Goal: Transaction & Acquisition: Purchase product/service

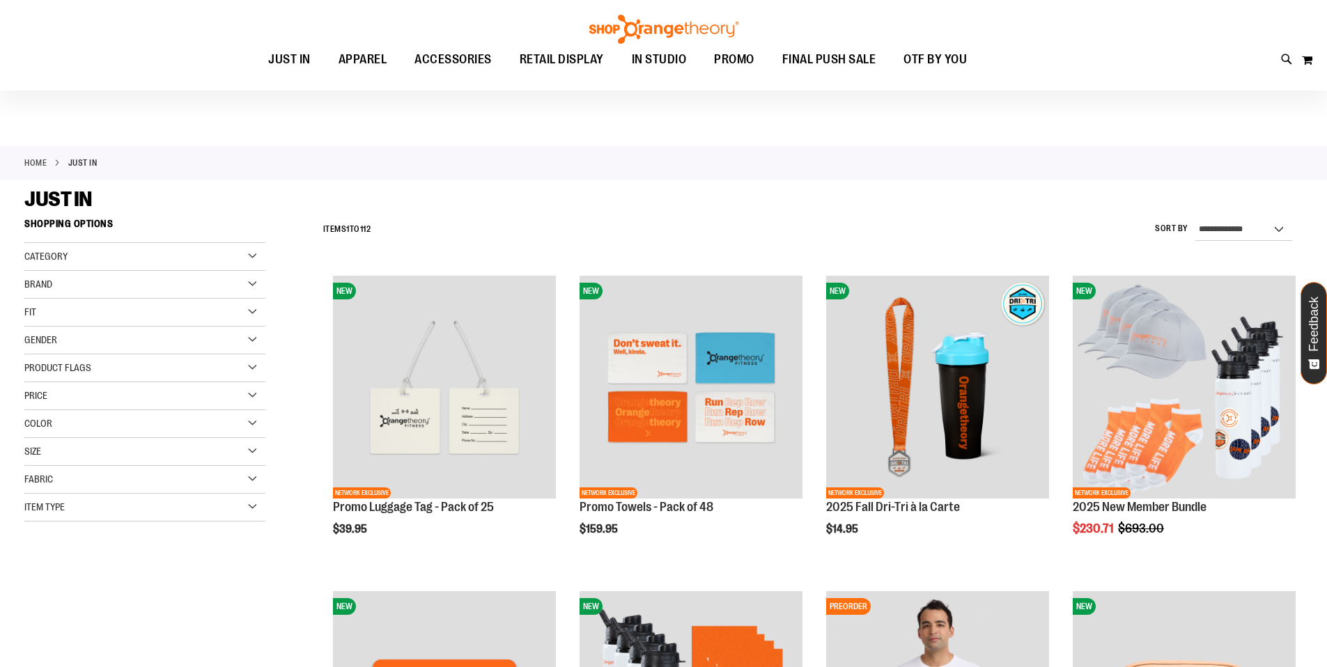
scroll to position [8, 0]
type input "**********"
click at [93, 260] on div "Category" at bounding box center [144, 256] width 241 height 28
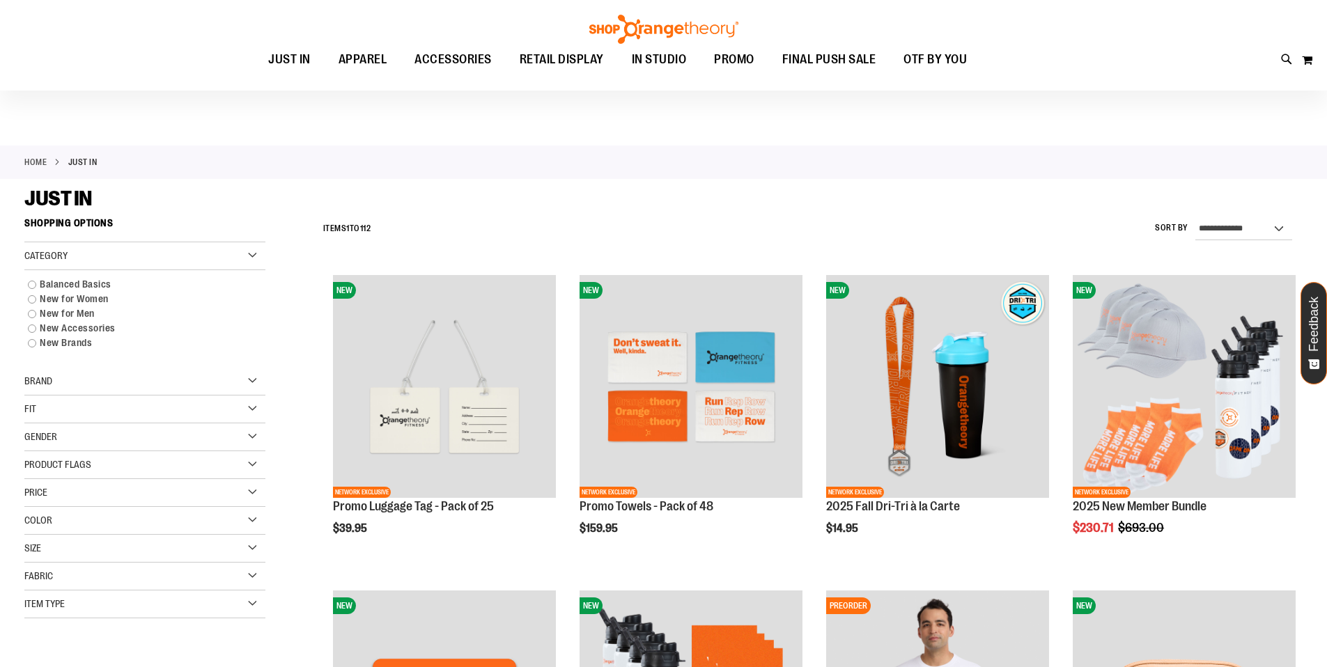
click at [94, 256] on div "Category" at bounding box center [144, 256] width 241 height 28
click at [100, 295] on div "Brand" at bounding box center [144, 284] width 241 height 28
click at [105, 285] on div "Brand" at bounding box center [144, 284] width 241 height 28
click at [107, 319] on div "Fit" at bounding box center [144, 312] width 241 height 28
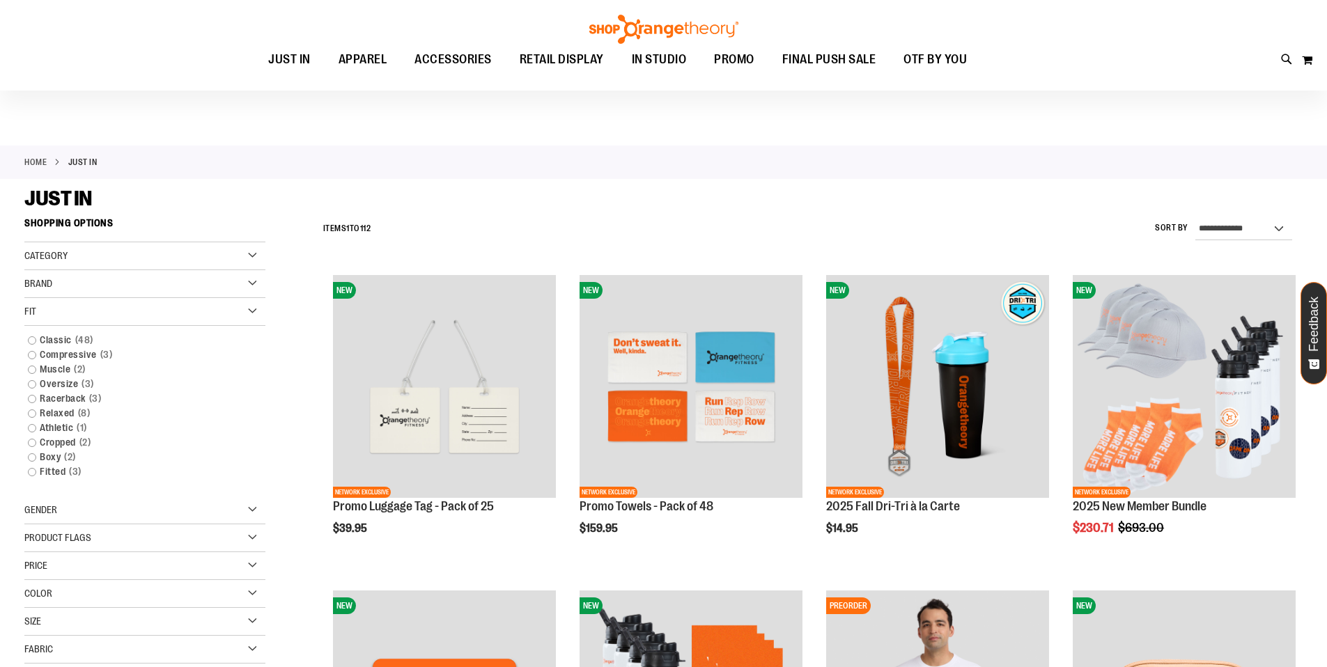
click at [109, 316] on div "Fit" at bounding box center [144, 312] width 241 height 28
click at [98, 339] on div "Gender" at bounding box center [144, 340] width 241 height 28
click at [100, 387] on div "Price" at bounding box center [144, 396] width 241 height 28
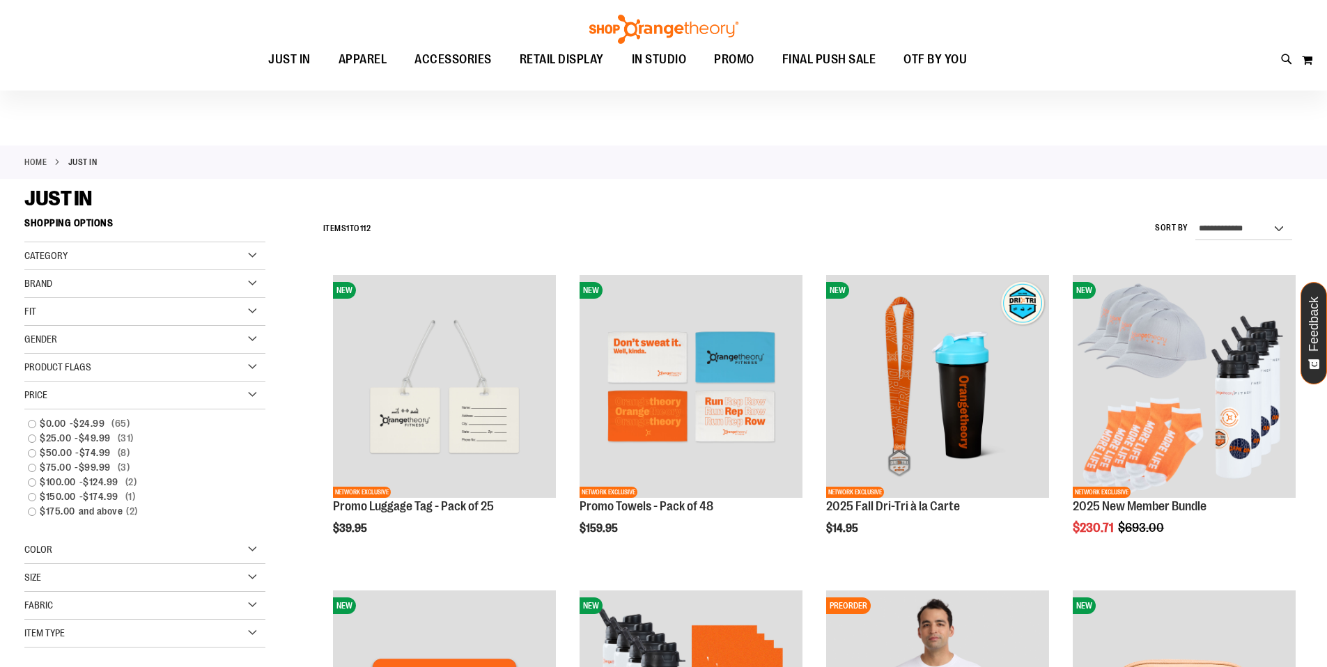
click at [99, 401] on div "Price" at bounding box center [144, 396] width 241 height 28
click at [74, 245] on div "Category" at bounding box center [144, 256] width 241 height 28
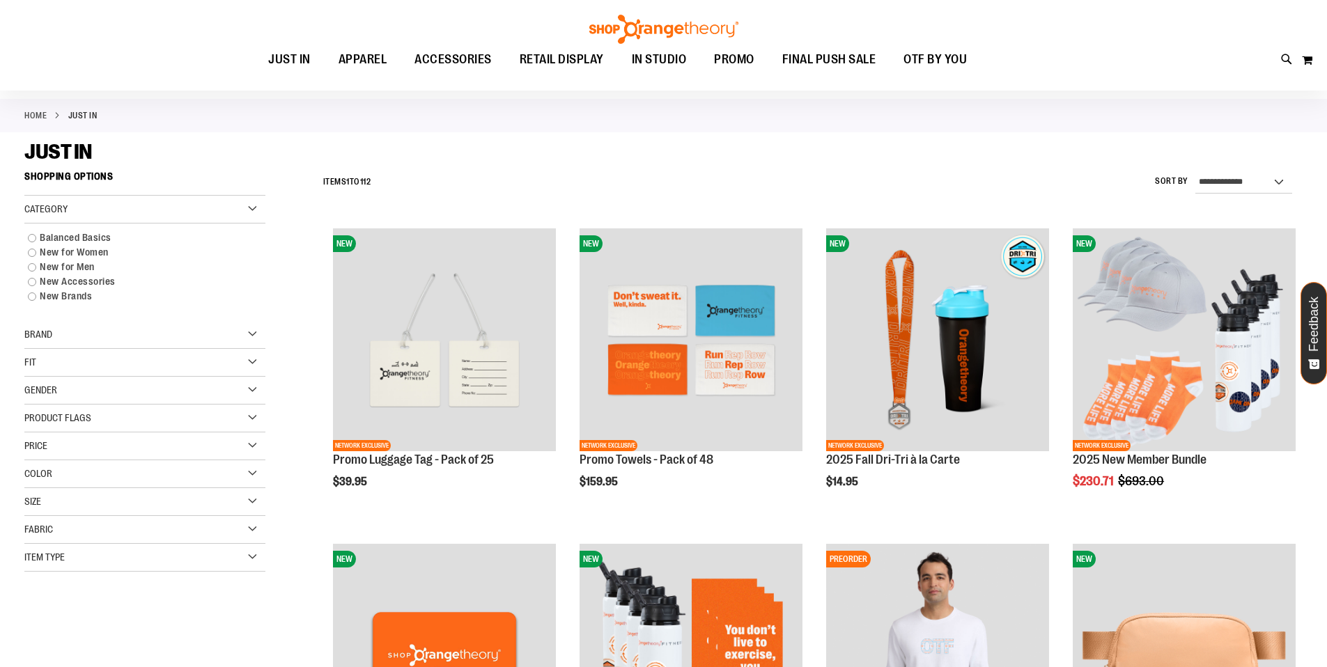
scroll to position [41, 0]
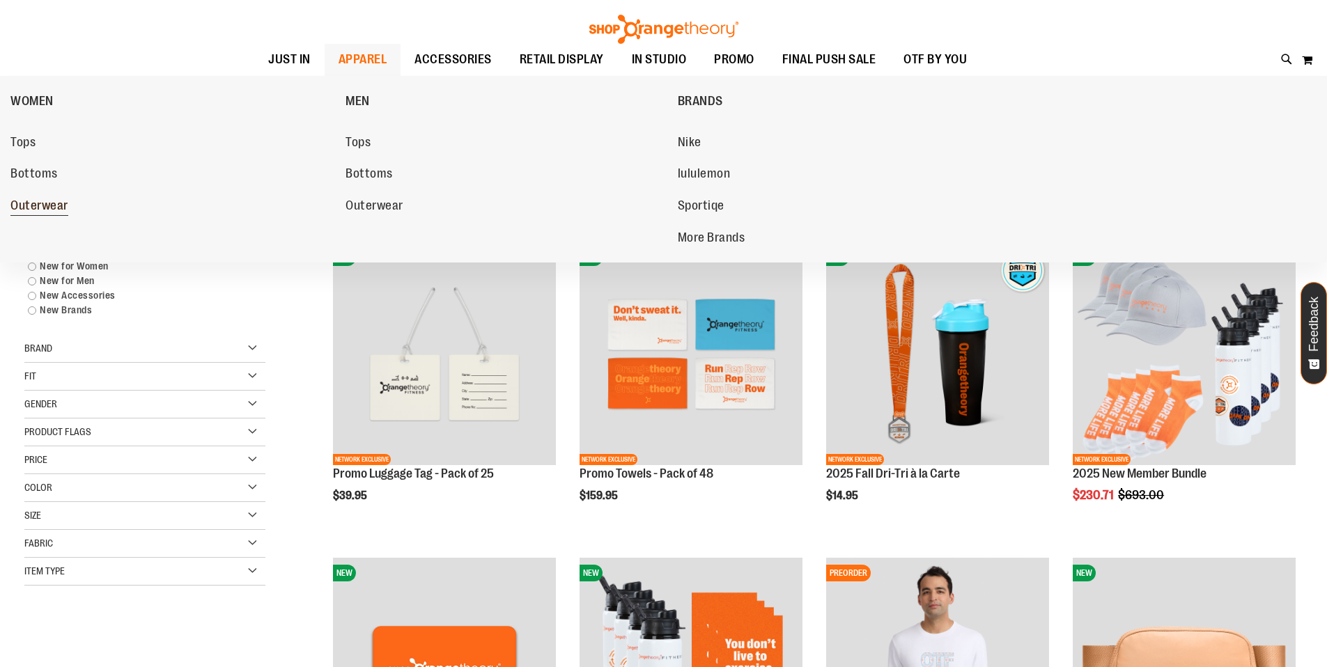
click at [37, 208] on span "Outerwear" at bounding box center [39, 207] width 58 height 17
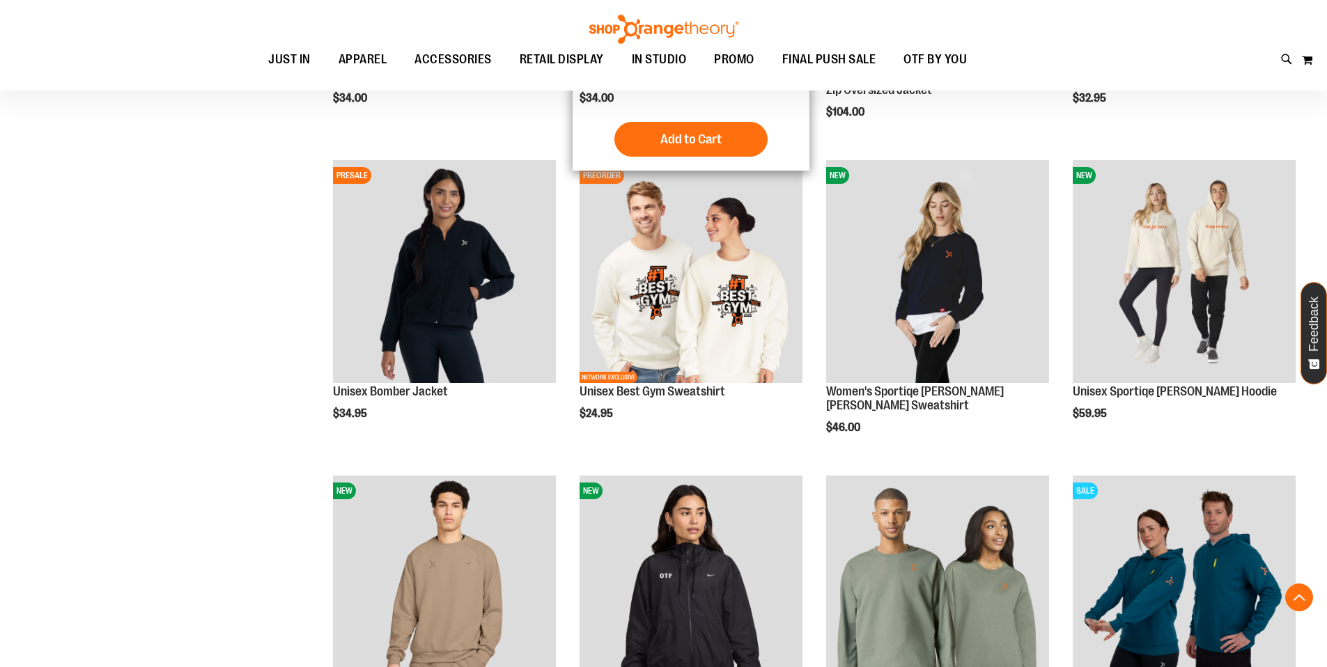
scroll to position [289, 0]
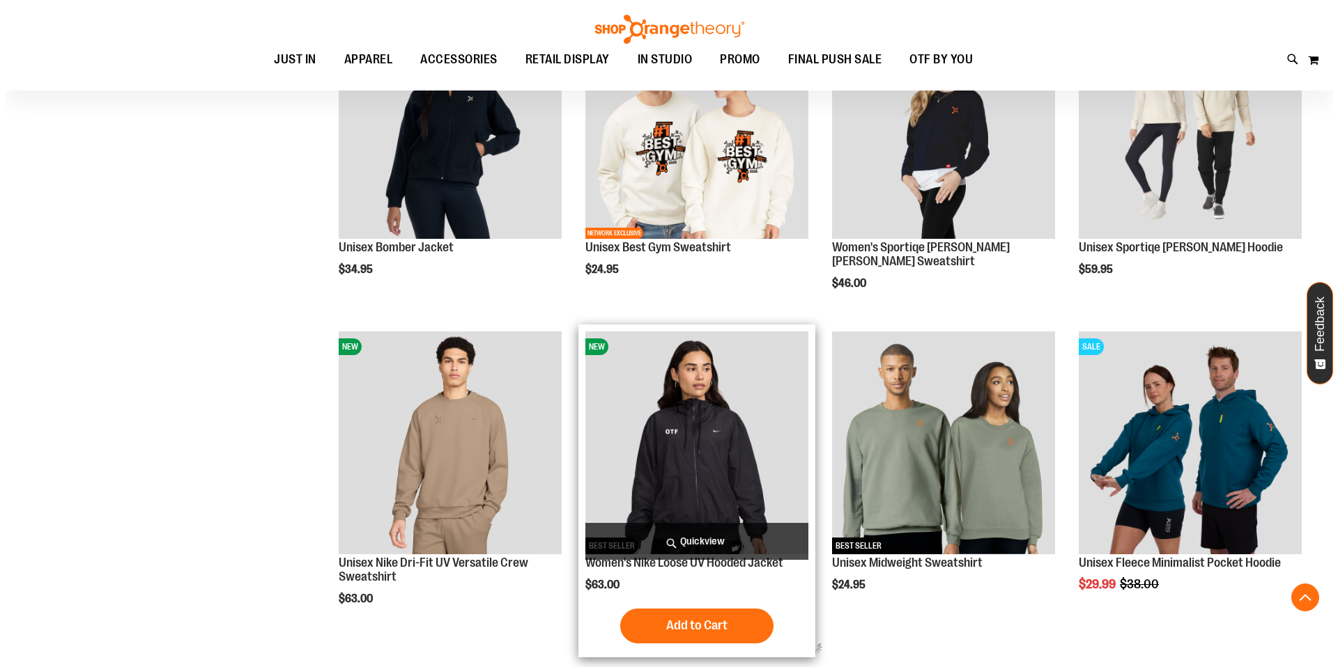
scroll to position [451, 0]
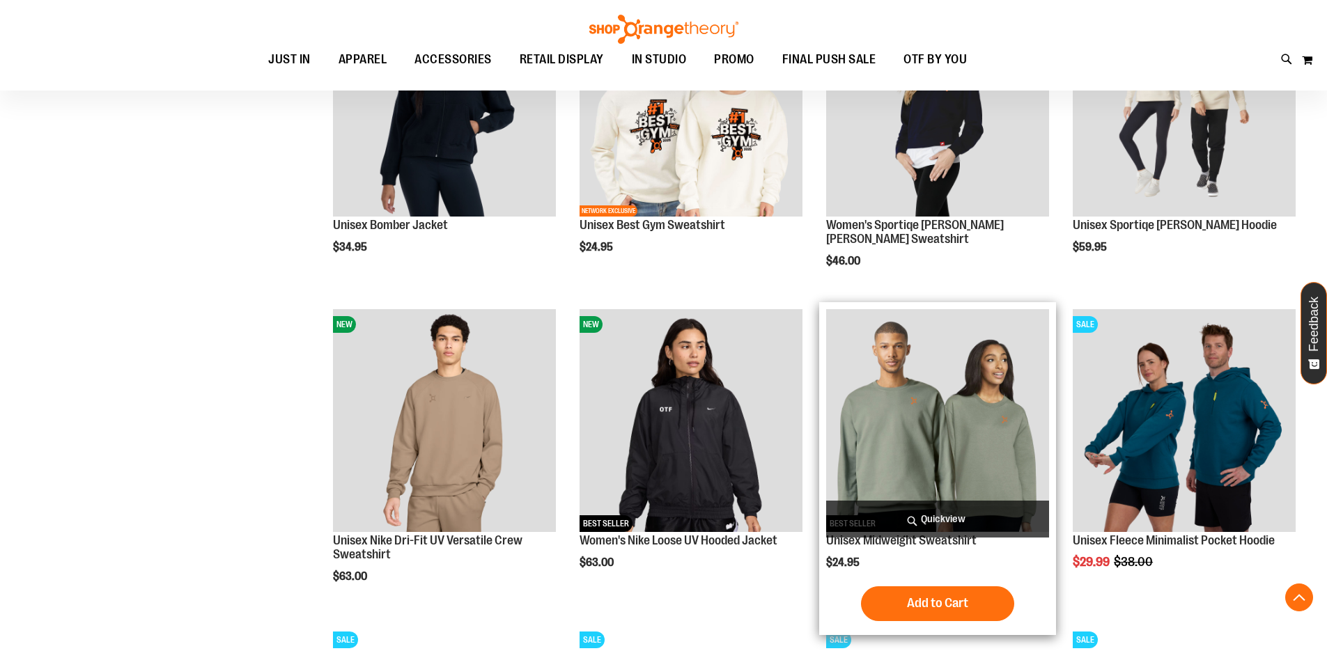
type input "**********"
click at [928, 537] on span "Quickview" at bounding box center [937, 519] width 223 height 37
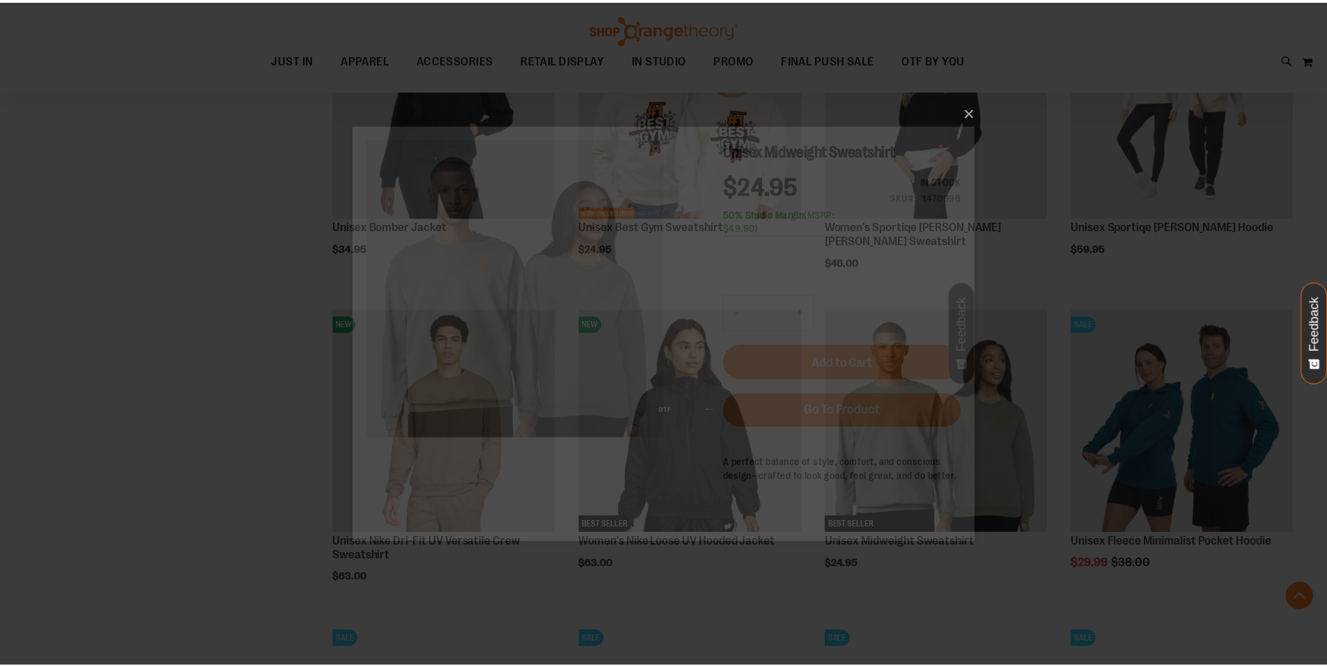
scroll to position [0, 0]
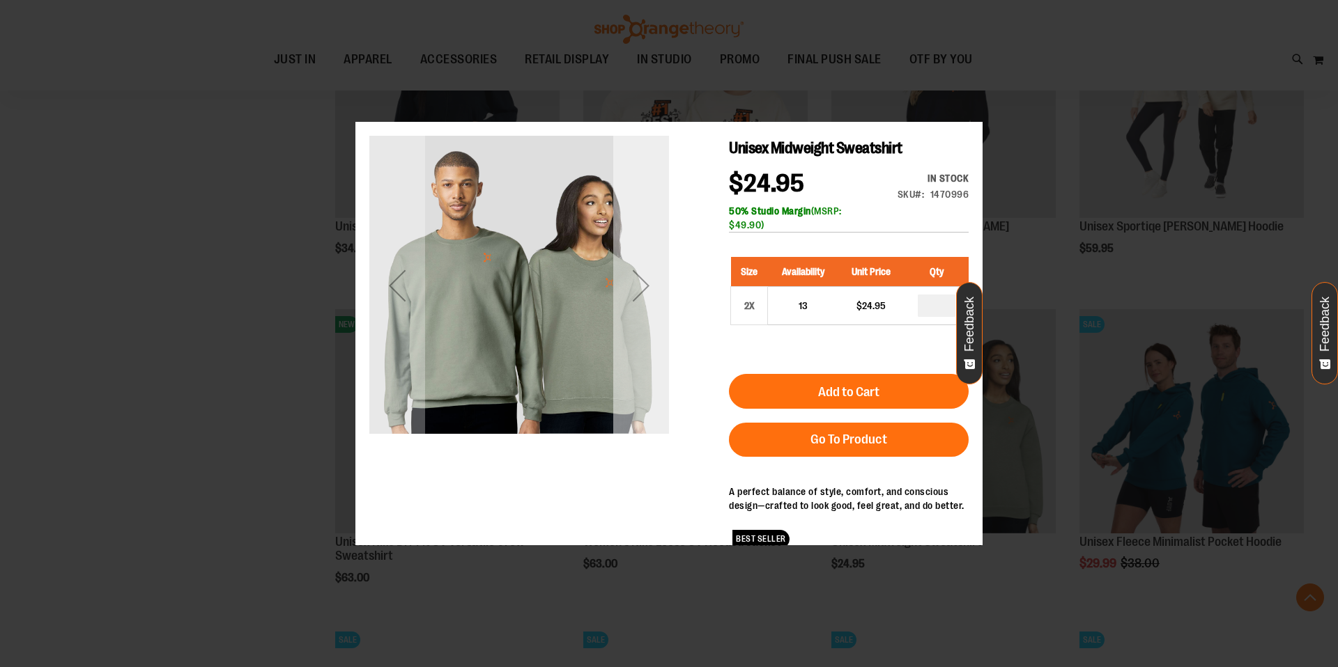
click at [637, 282] on div "Next" at bounding box center [641, 285] width 56 height 56
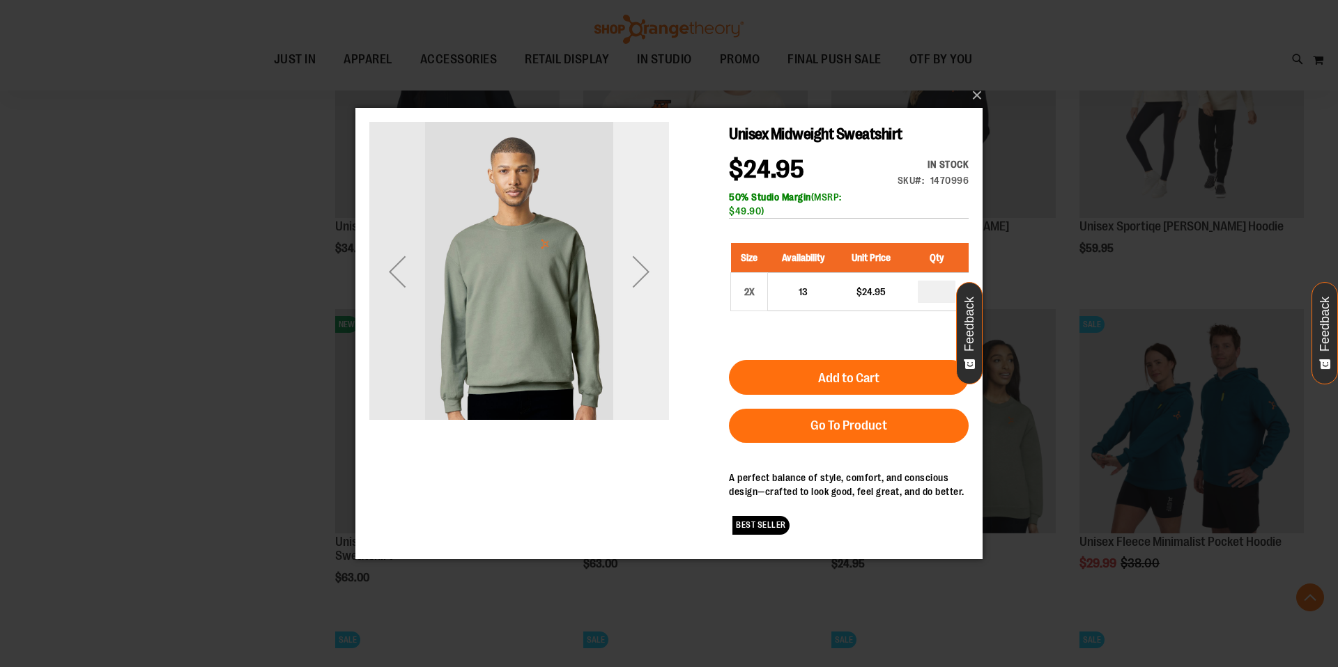
click at [637, 279] on div "Next" at bounding box center [641, 271] width 56 height 56
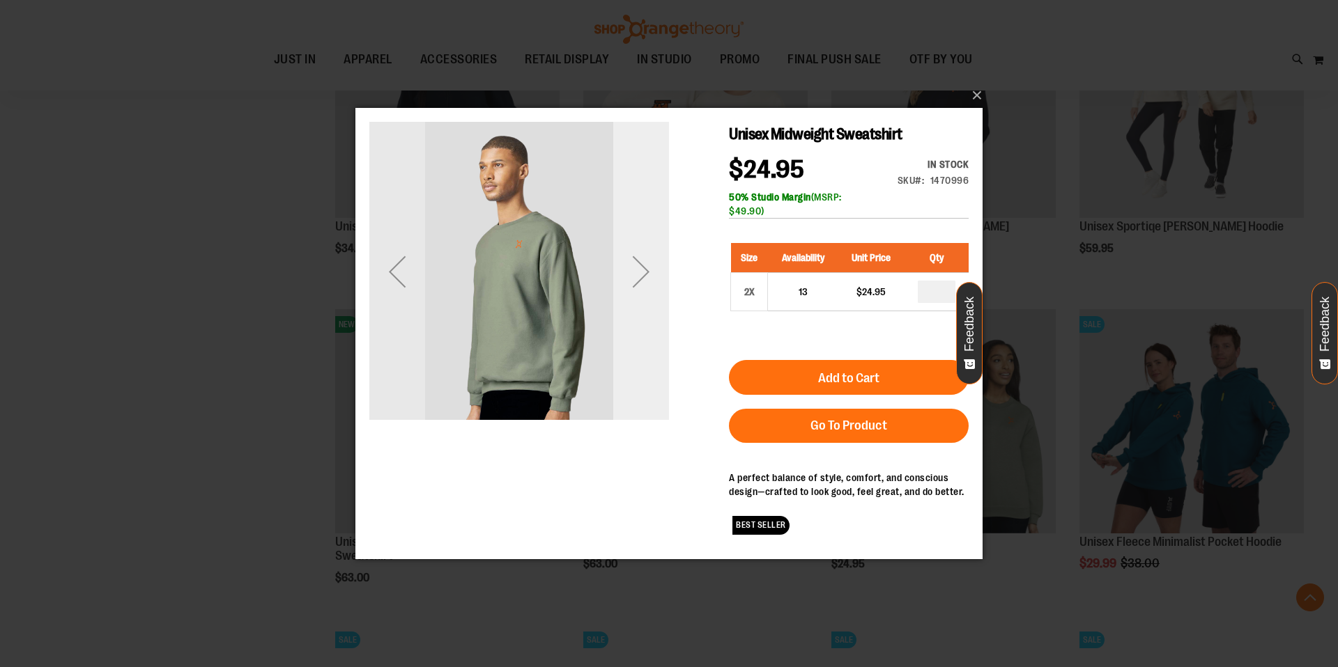
click at [637, 279] on div "Next" at bounding box center [641, 271] width 56 height 56
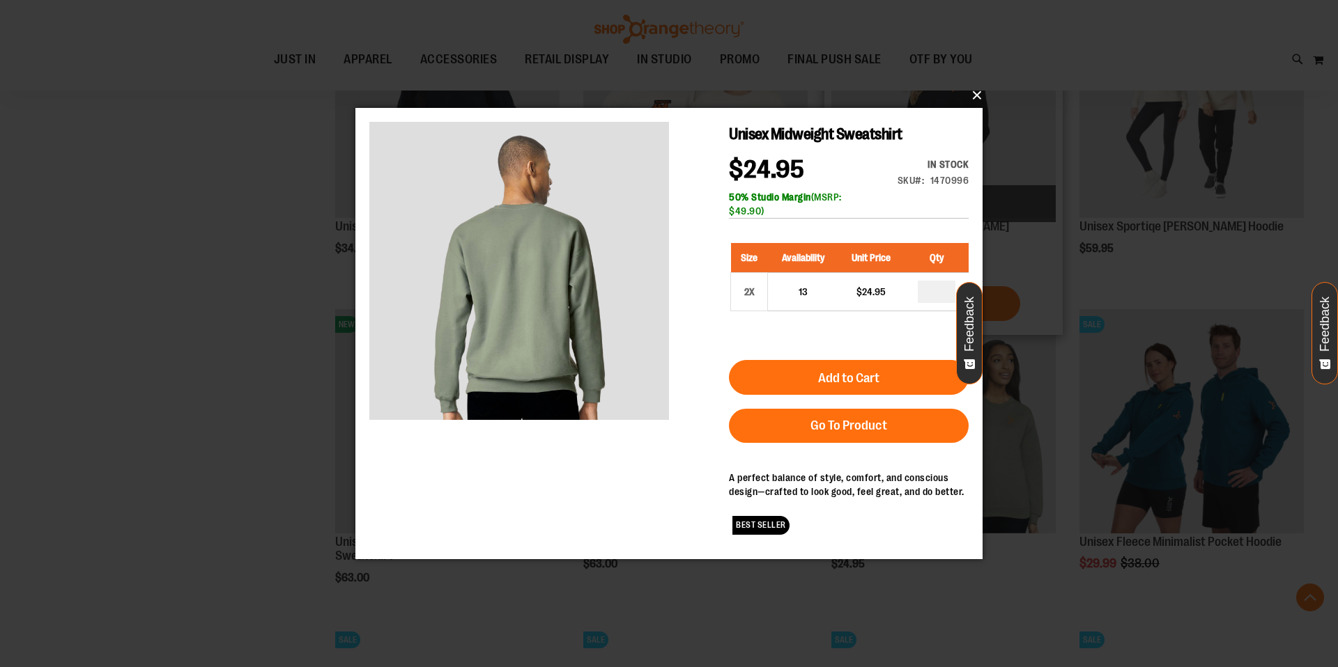
click at [973, 95] on button "×" at bounding box center [672, 95] width 627 height 31
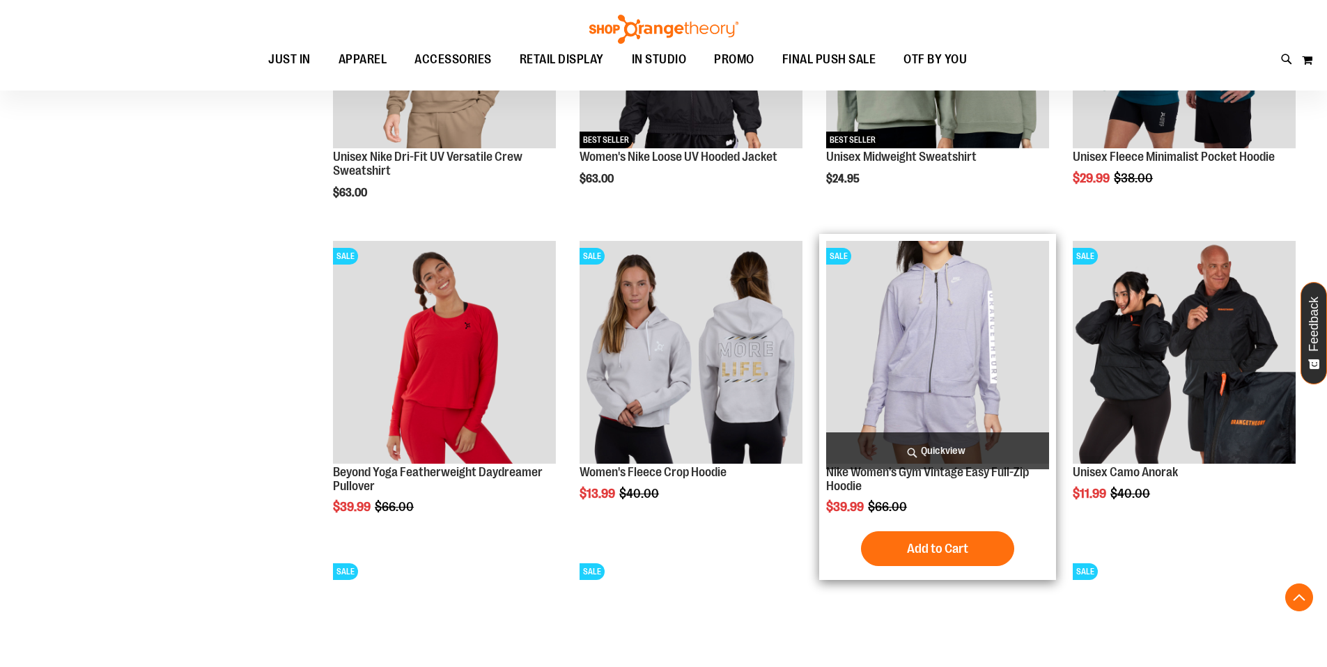
scroll to position [839, 0]
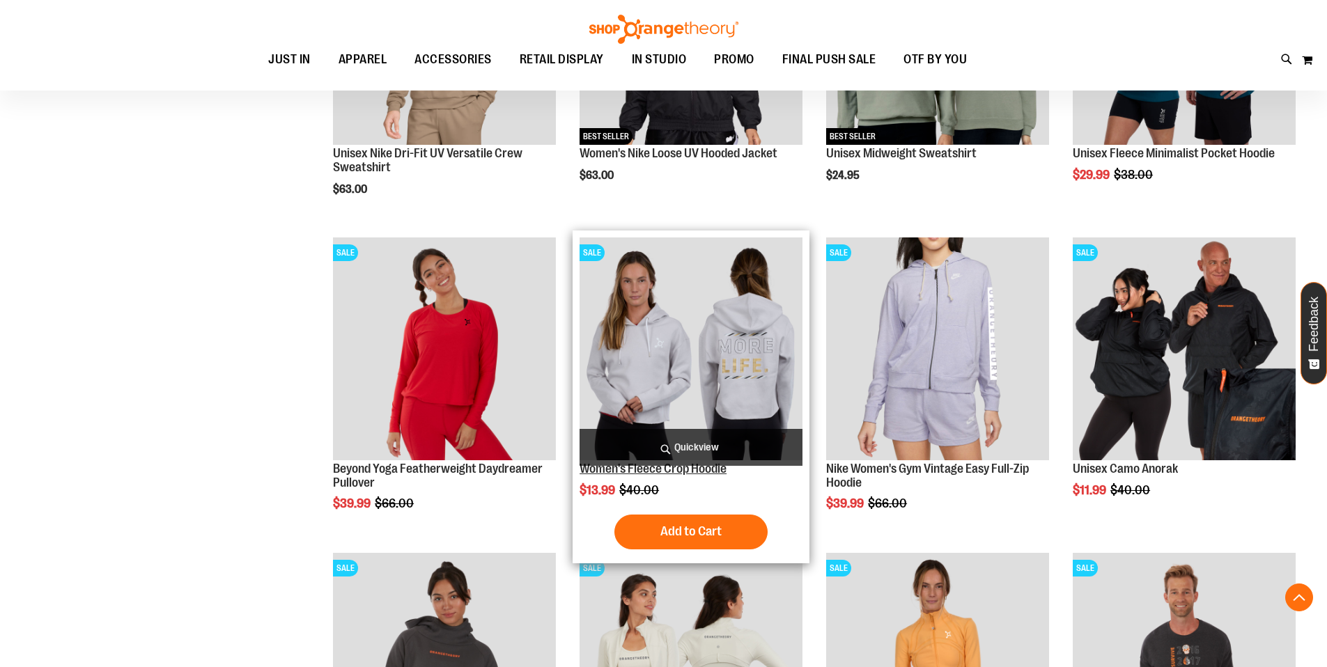
click at [698, 472] on link "Women's Fleece Crop Hoodie" at bounding box center [653, 469] width 147 height 14
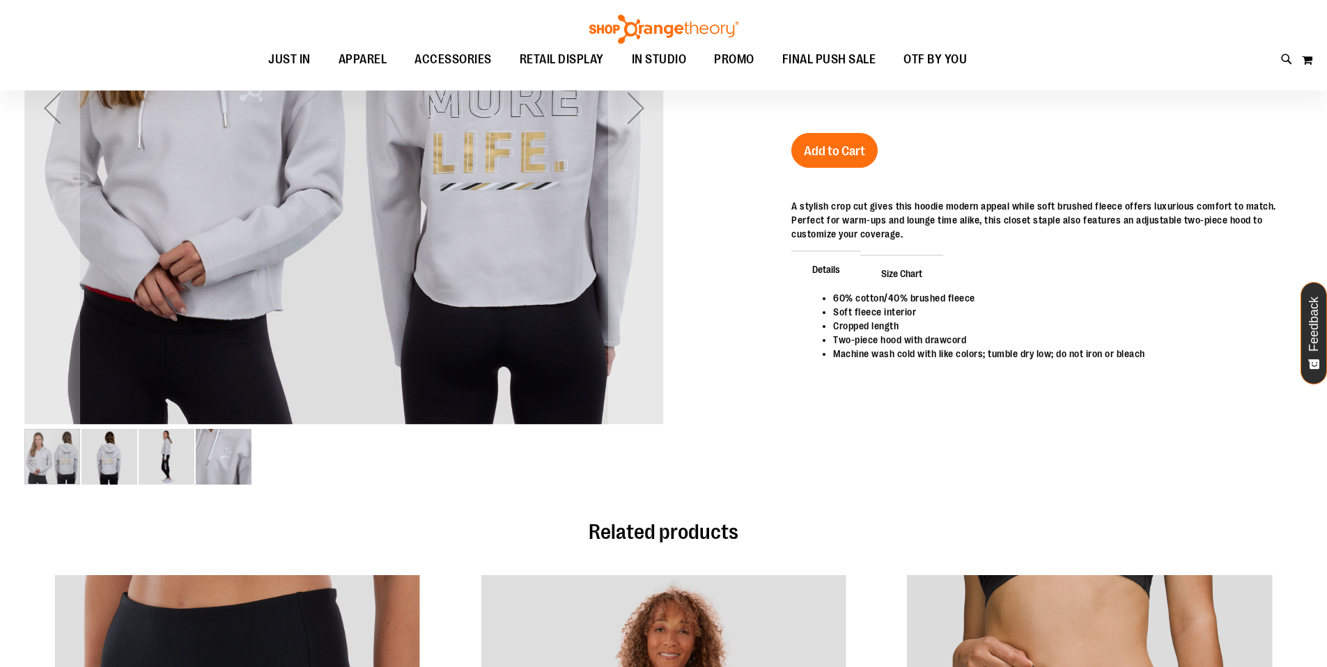
scroll to position [105, 0]
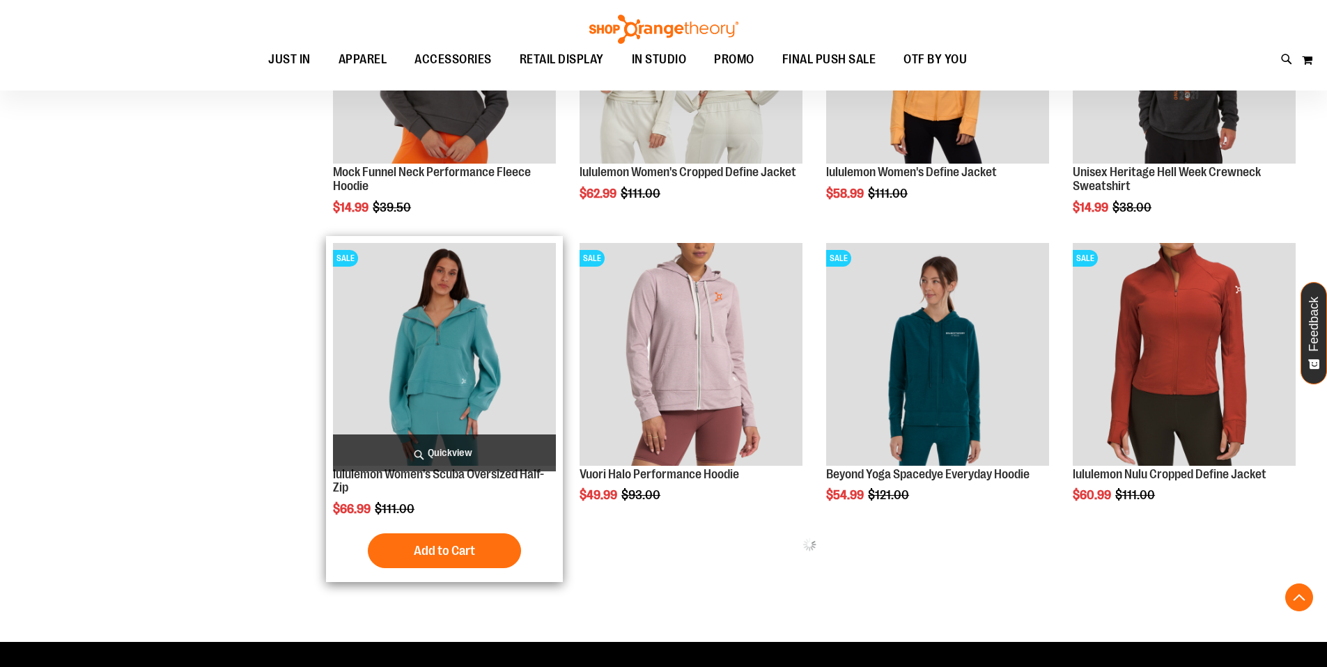
scroll to position [473, 0]
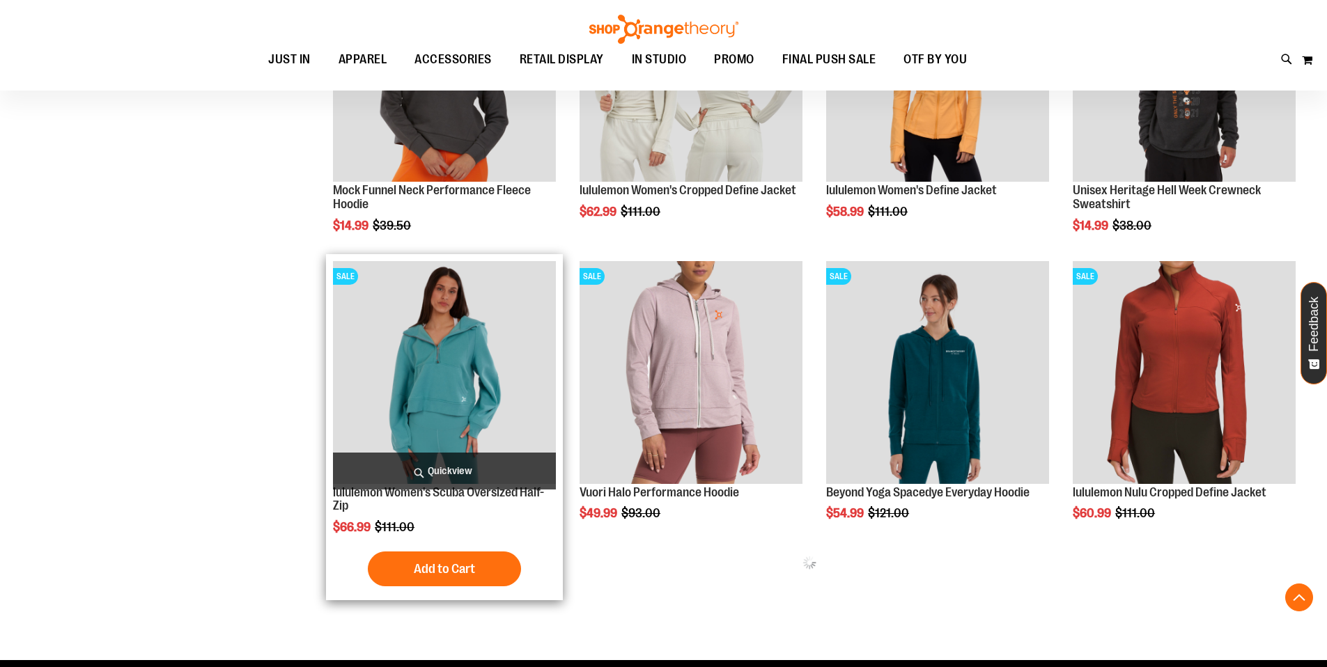
type input "**********"
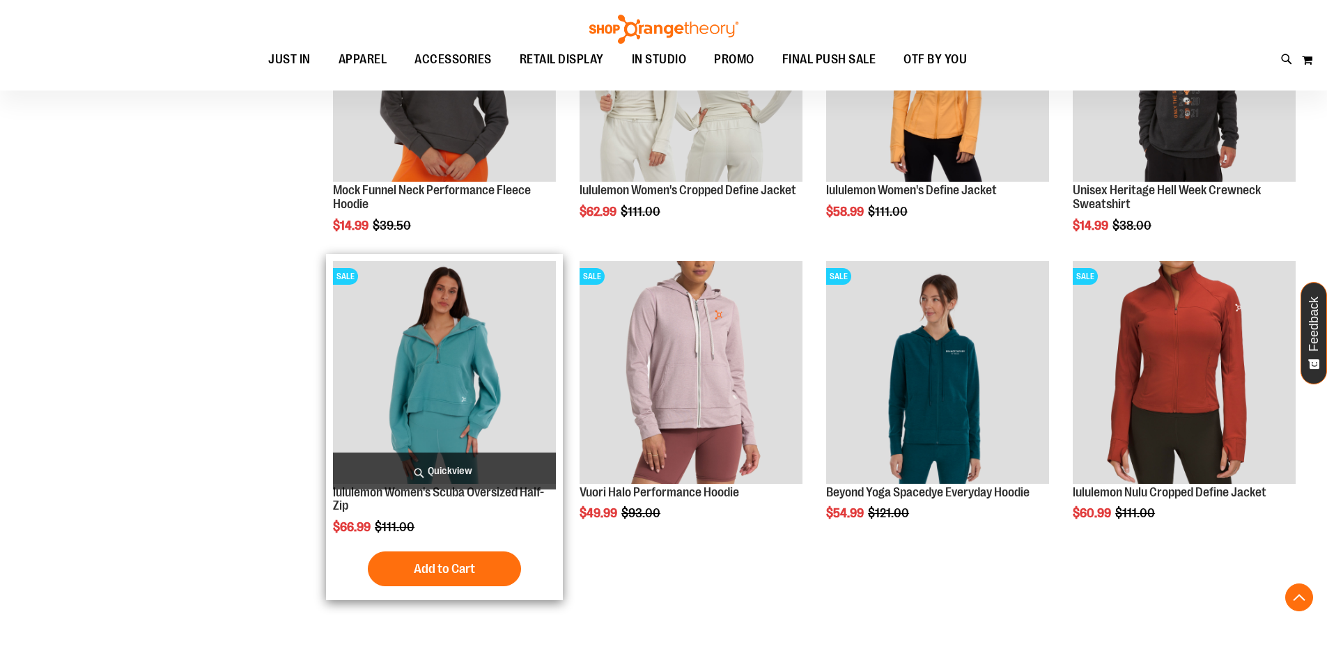
click at [457, 417] on img "product" at bounding box center [444, 372] width 223 height 223
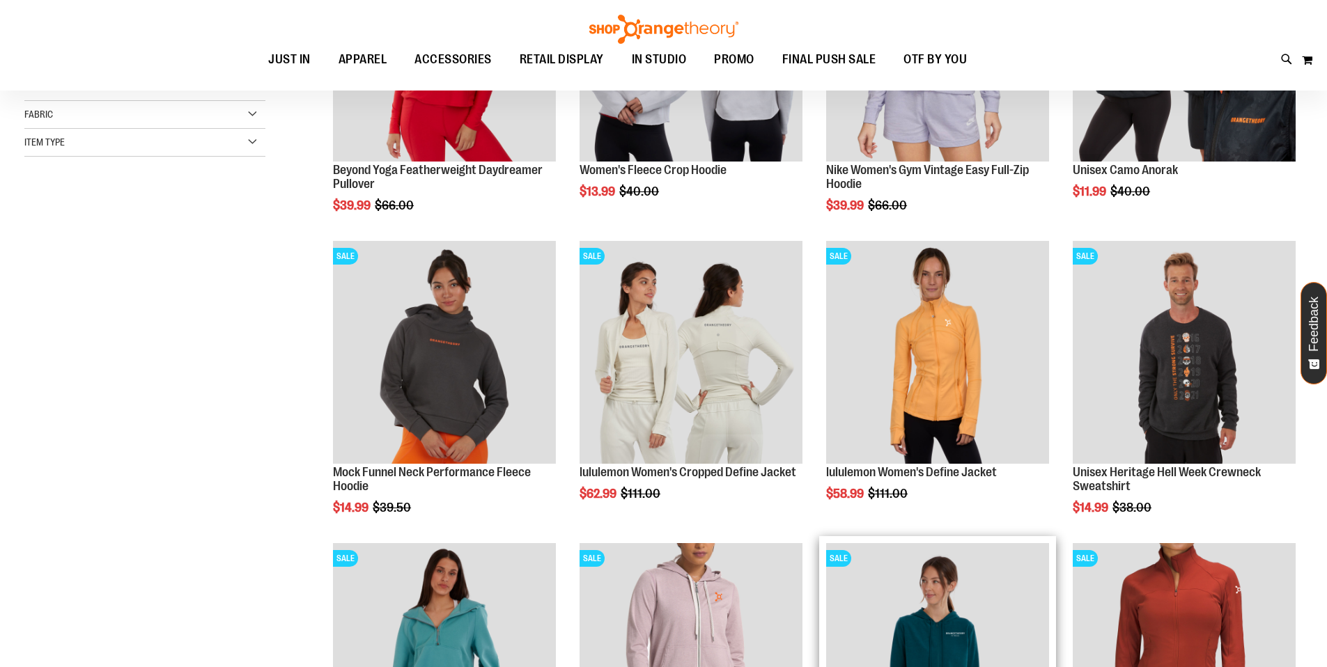
scroll to position [190, 0]
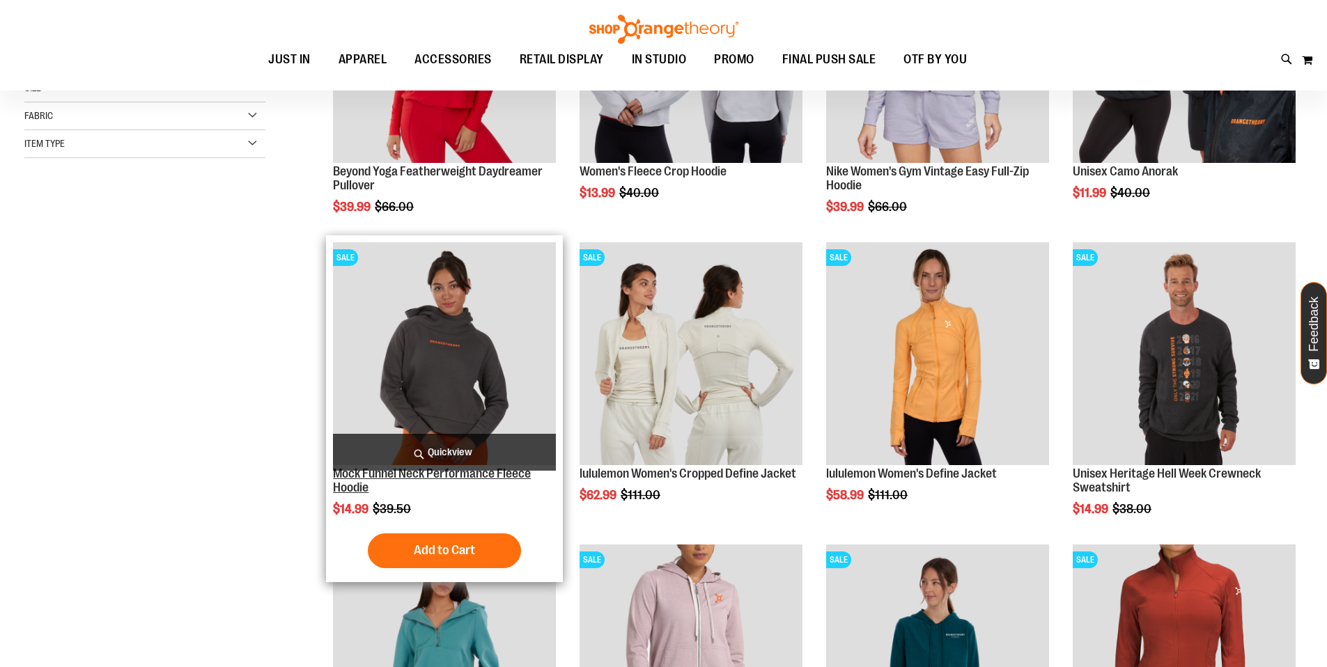
type input "**********"
click at [410, 473] on link "Mock Funnel Neck Performance Fleece Hoodie" at bounding box center [432, 481] width 198 height 28
click at [423, 479] on h2 "Mock Funnel Neck Performance Fleece Hoodie" at bounding box center [444, 481] width 223 height 28
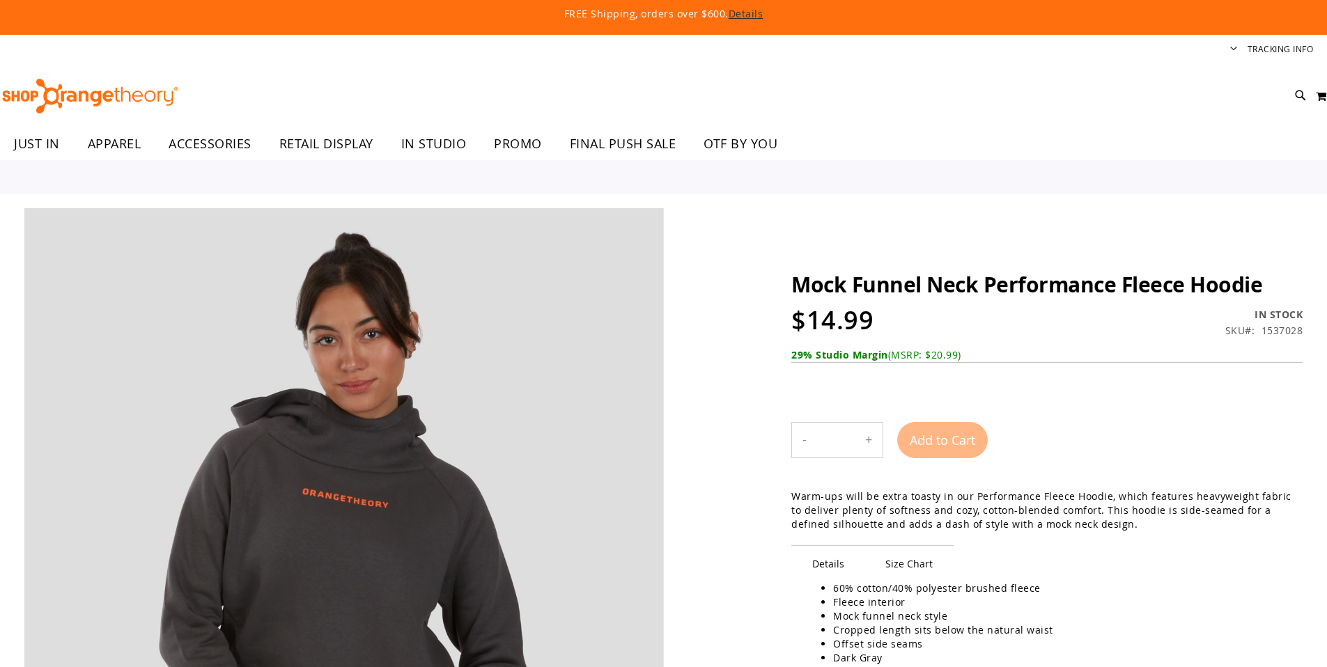
click at [429, 490] on img at bounding box center [344, 528] width 640 height 640
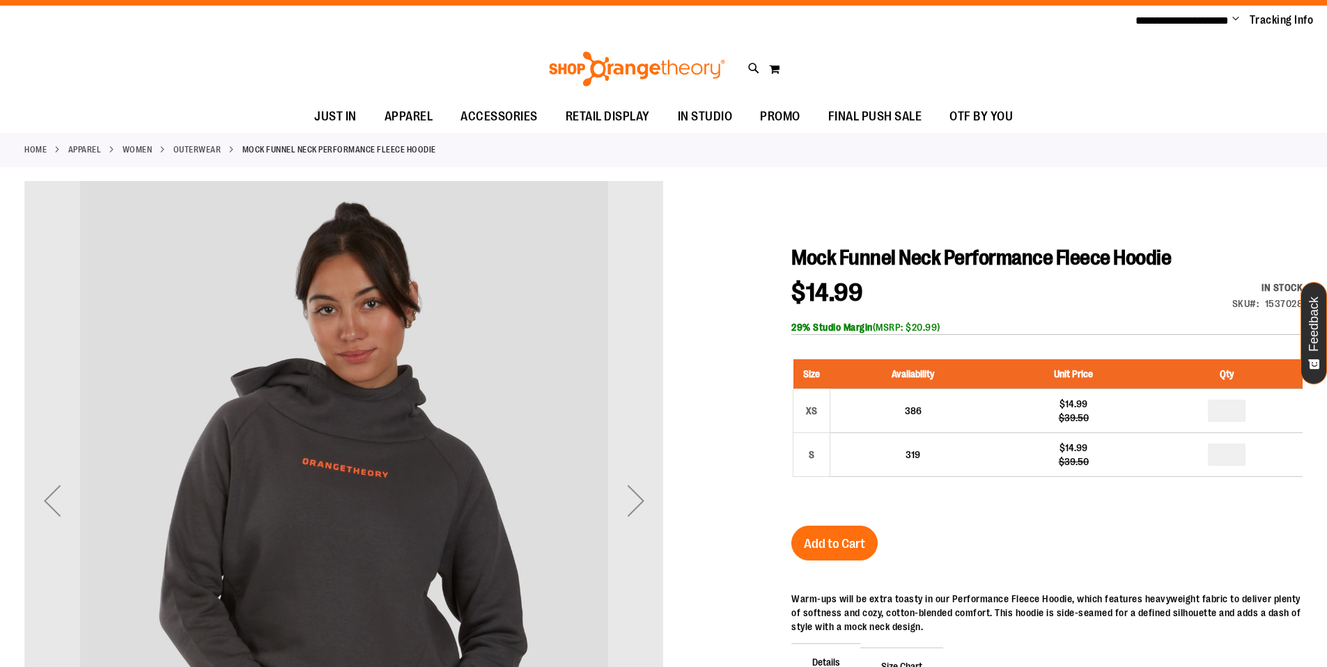
type input "**********"
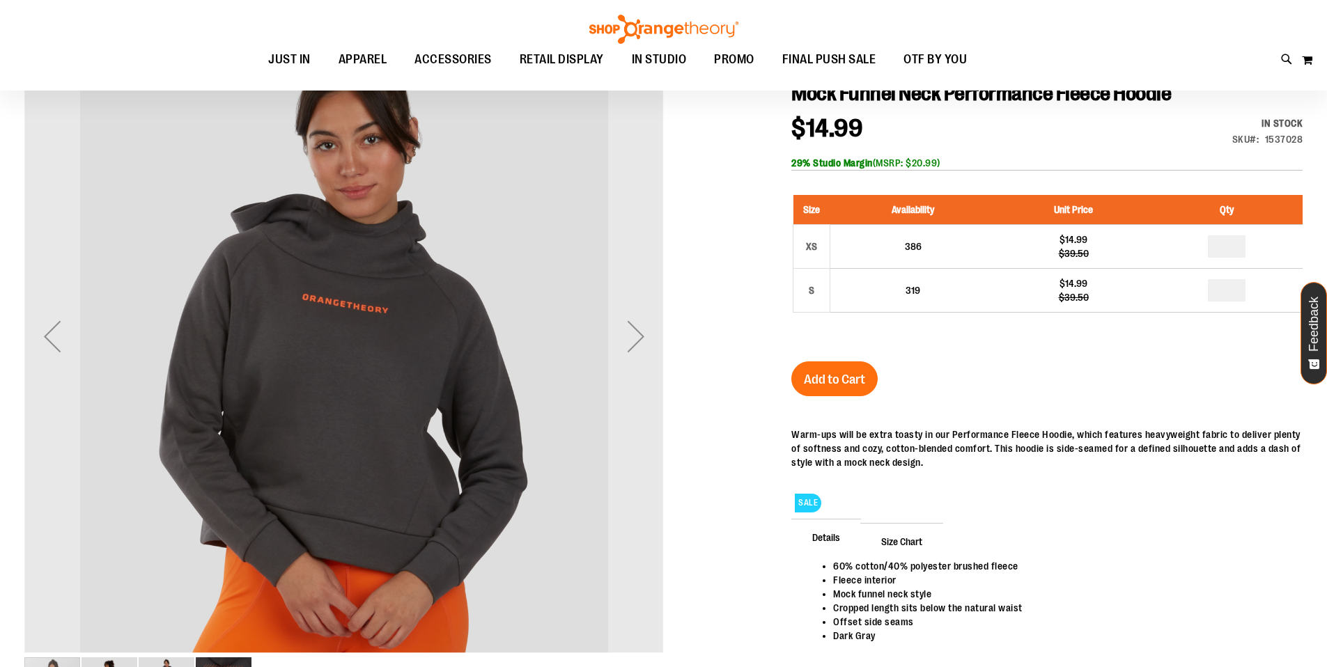
scroll to position [46, 0]
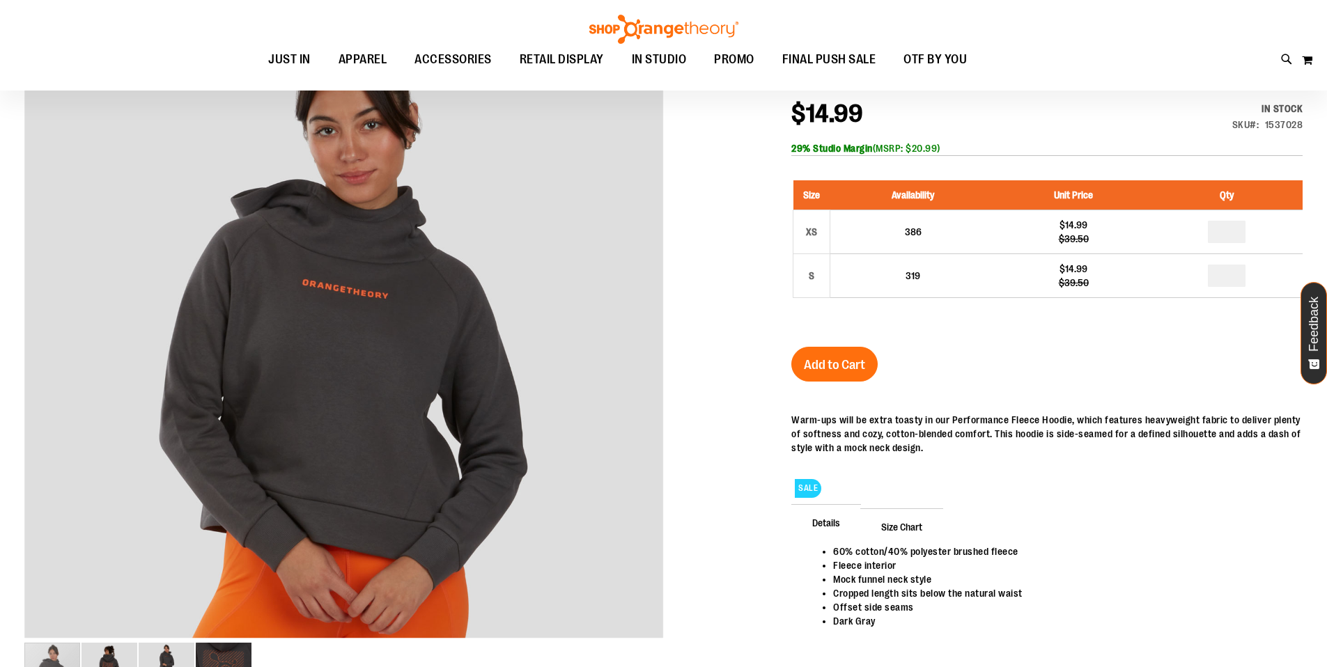
click at [904, 300] on div "Size Availability Unit Price Qty XS 386 $14.99 $39.50 * S 319 *" at bounding box center [1046, 250] width 511 height 167
click at [724, 311] on div at bounding box center [663, 360] width 1278 height 716
drag, startPoint x: 681, startPoint y: 314, endPoint x: 672, endPoint y: 322, distance: 11.8
click at [679, 314] on div at bounding box center [663, 360] width 1278 height 716
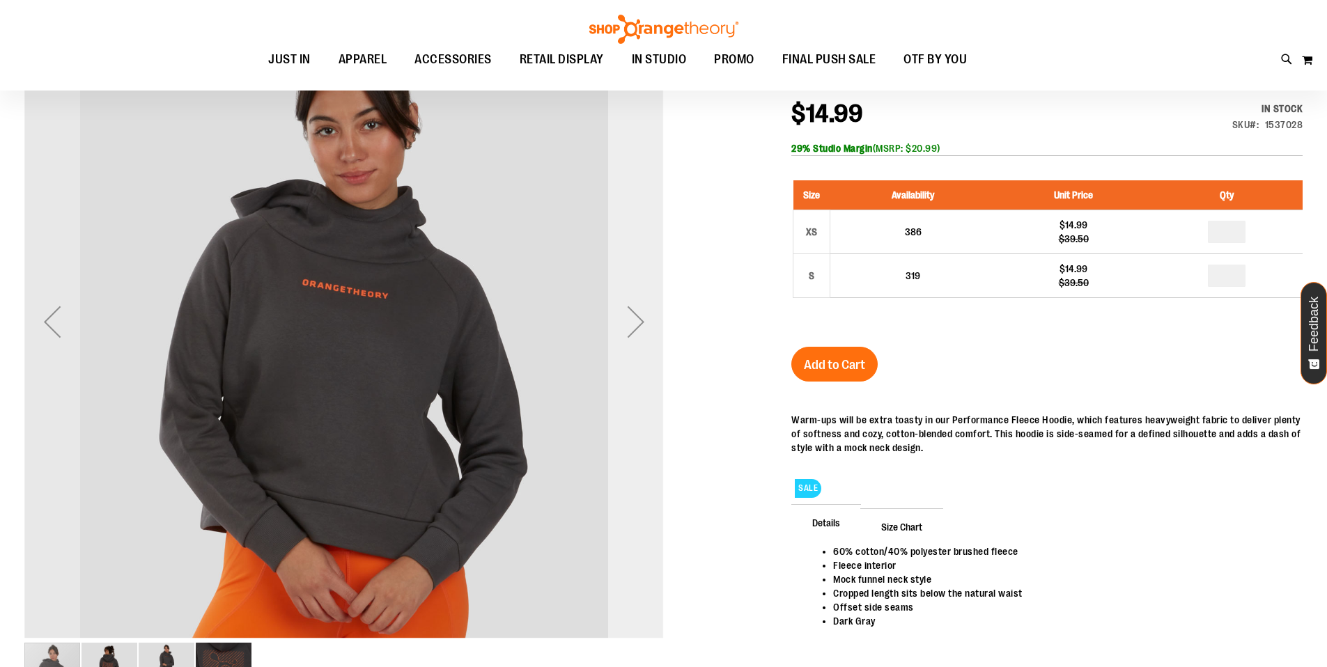
click at [641, 337] on div "Next" at bounding box center [636, 322] width 56 height 56
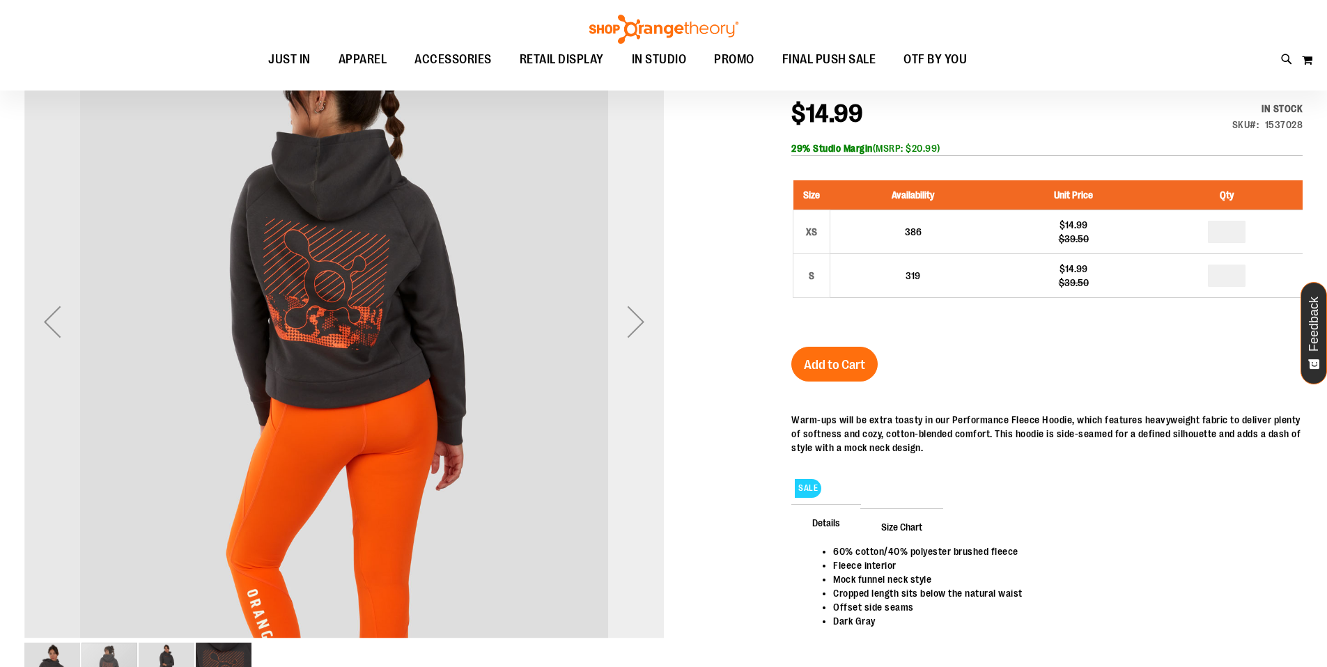
click at [640, 336] on div "Next" at bounding box center [636, 322] width 56 height 56
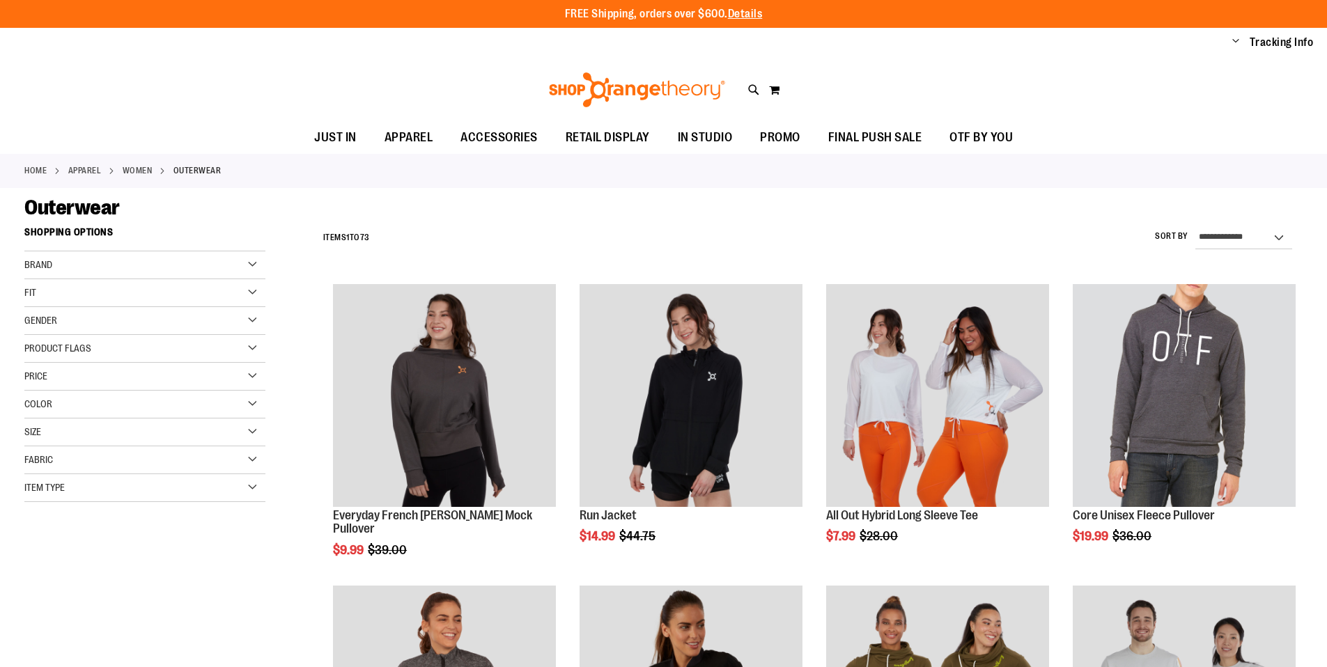
scroll to position [456, 0]
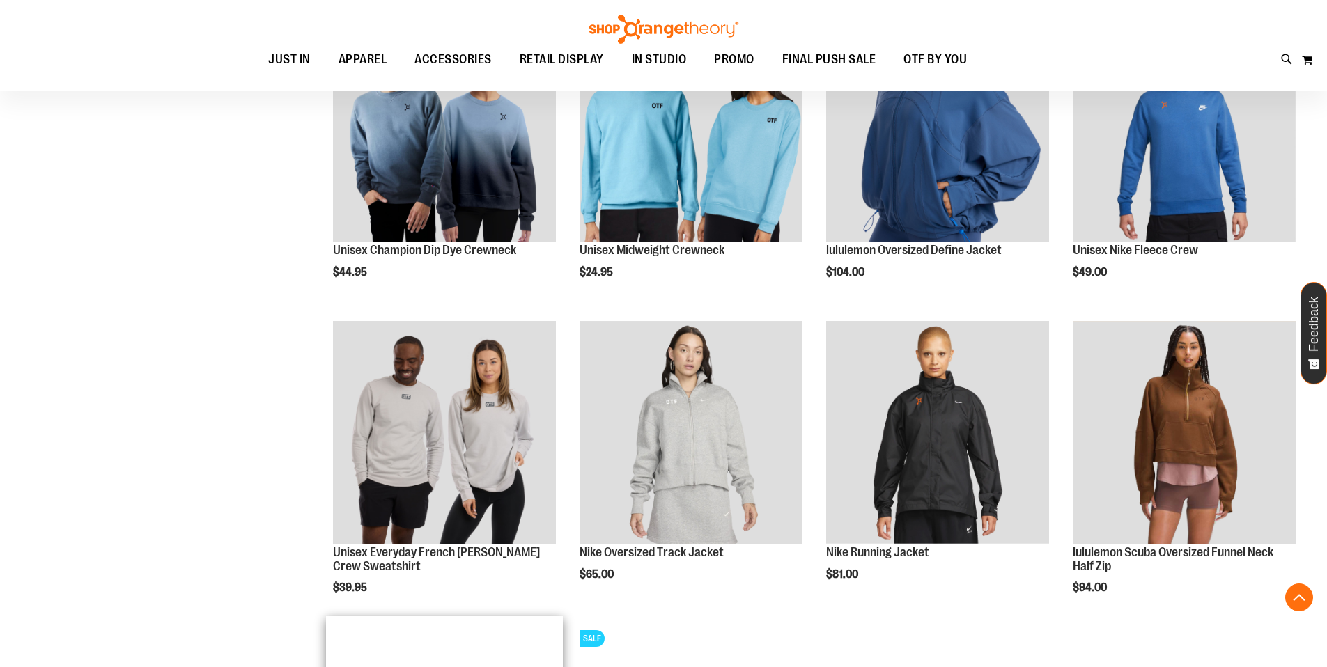
scroll to position [1259, 0]
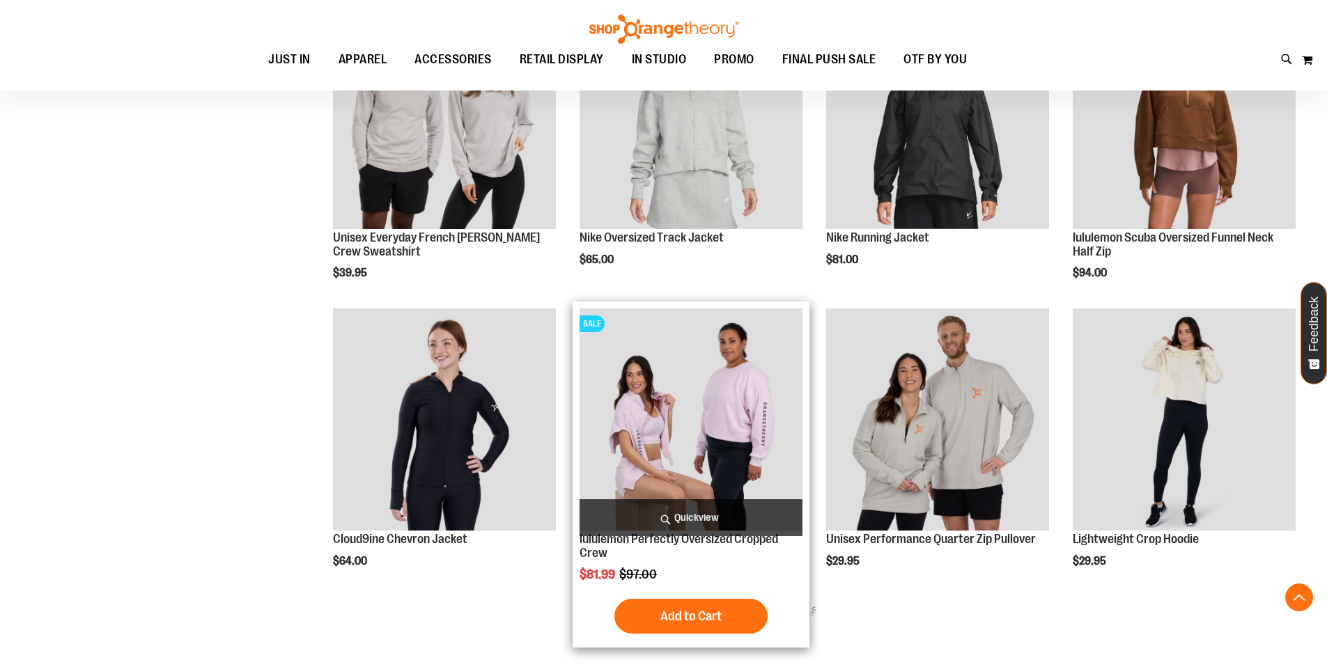
scroll to position [1493, 0]
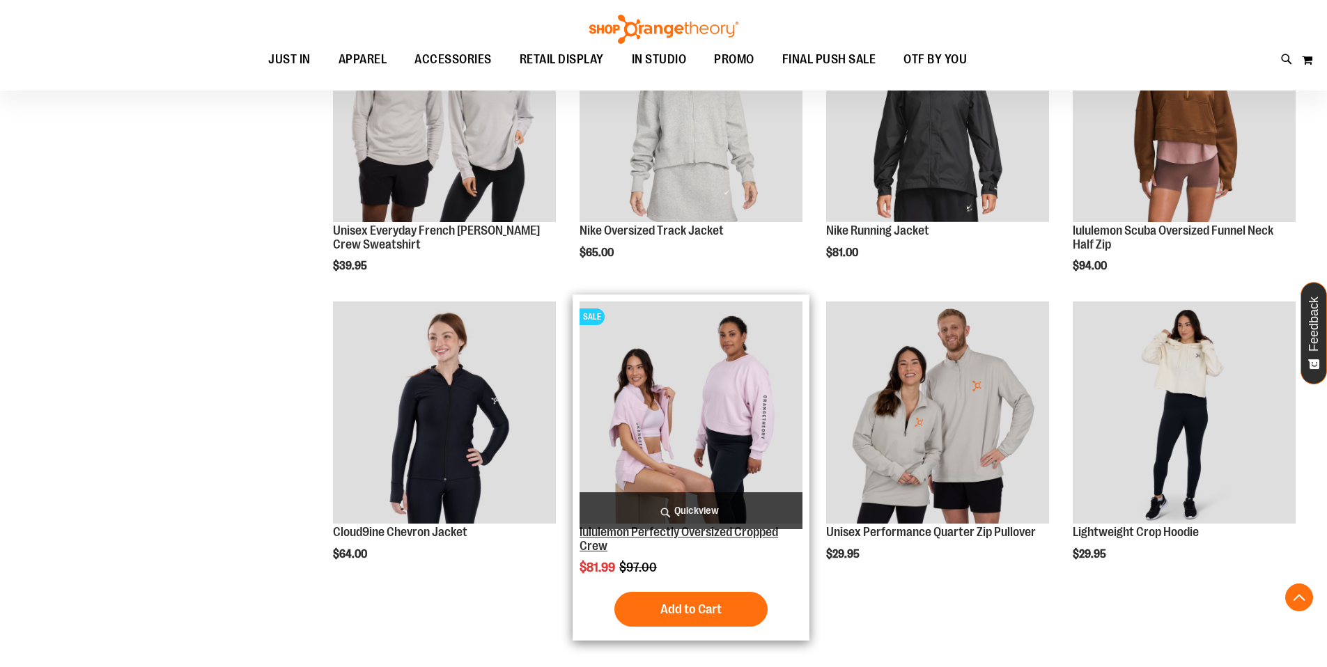
type input "**********"
click at [585, 536] on link "lululemon Perfectly Oversized Cropped Crew" at bounding box center [679, 539] width 199 height 28
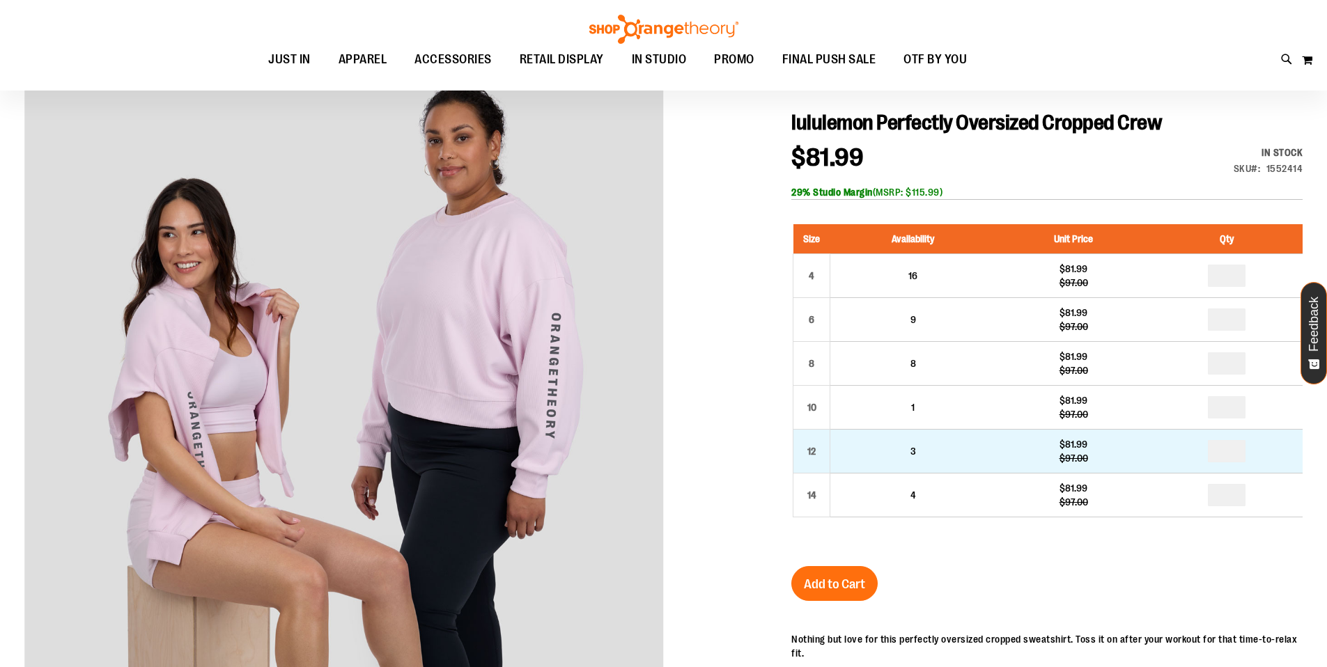
scroll to position [5, 0]
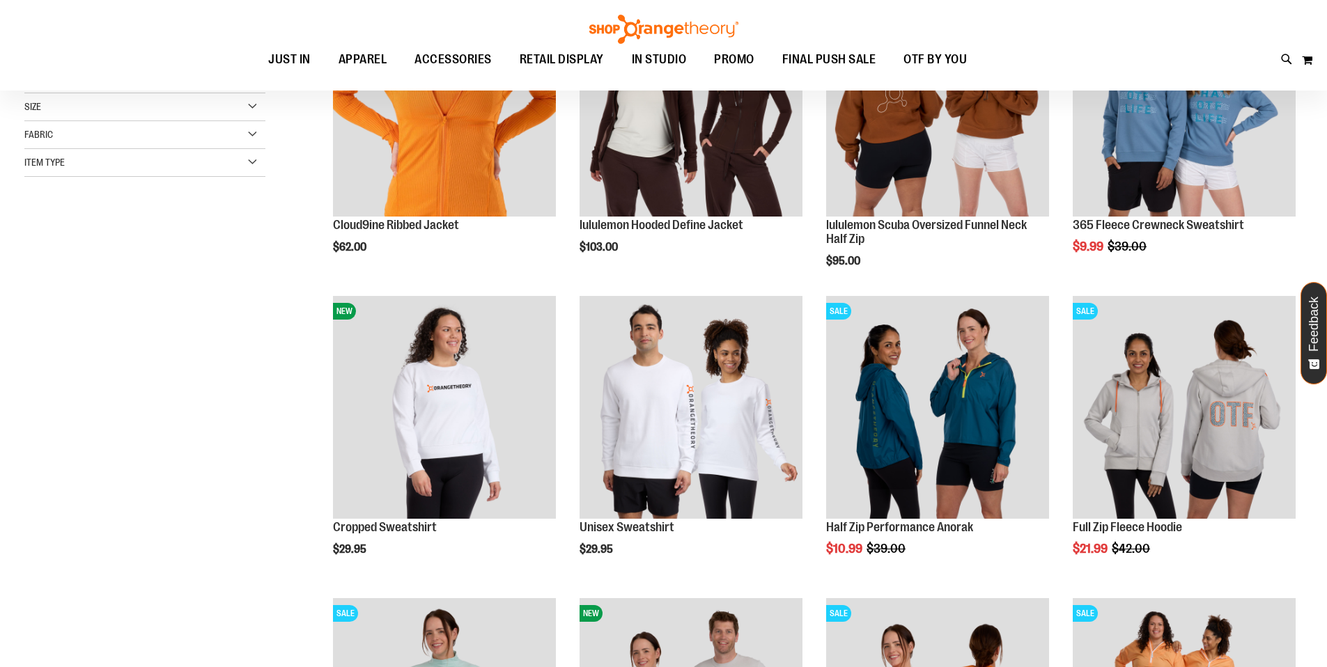
scroll to position [11, 0]
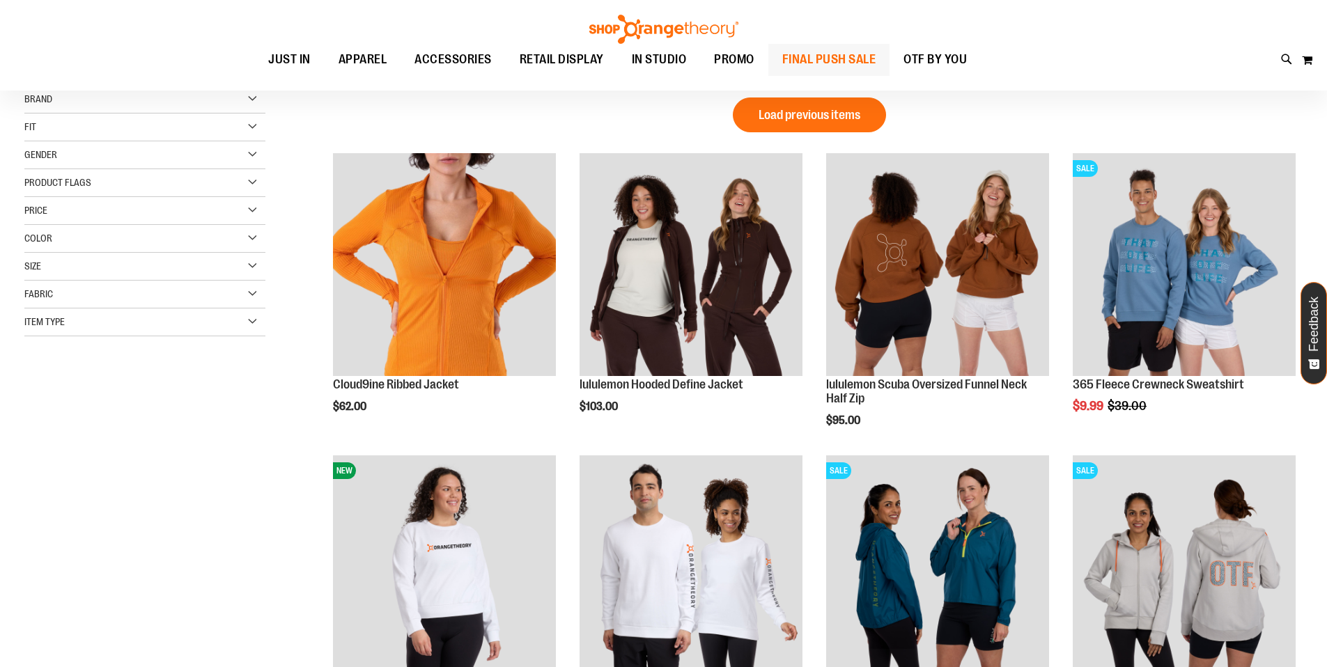
type input "**********"
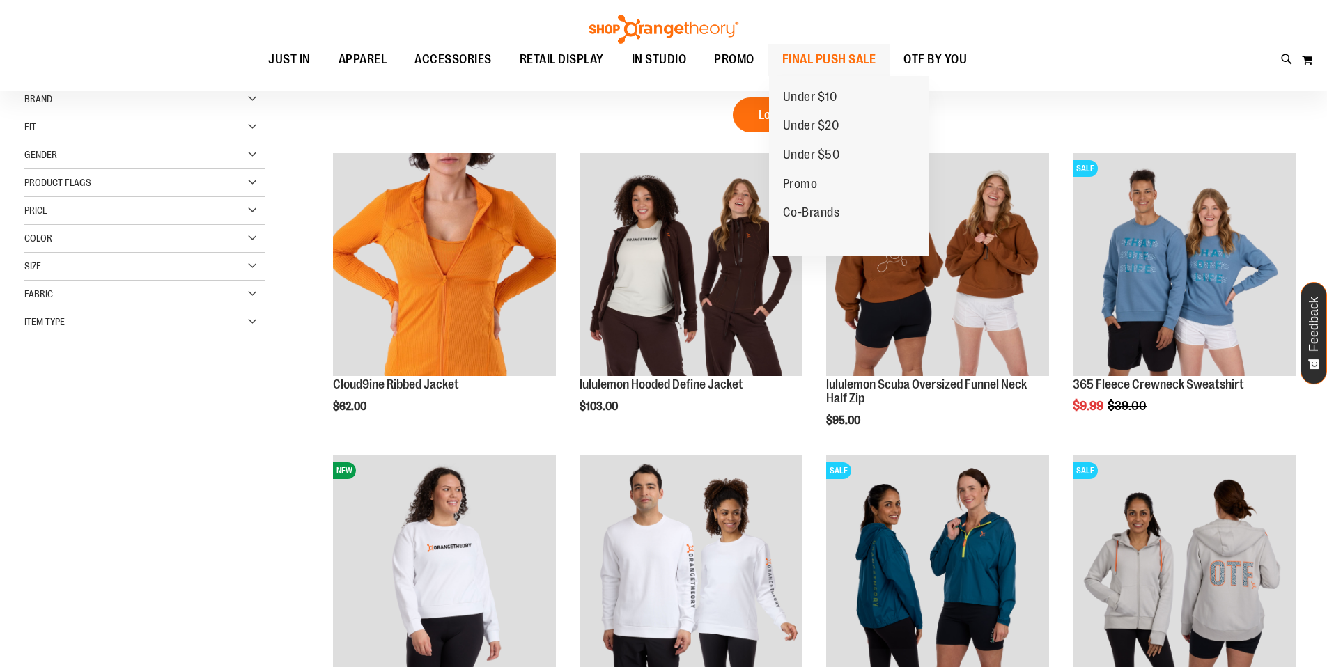
click at [856, 63] on span "FINAL PUSH SALE" at bounding box center [829, 59] width 94 height 31
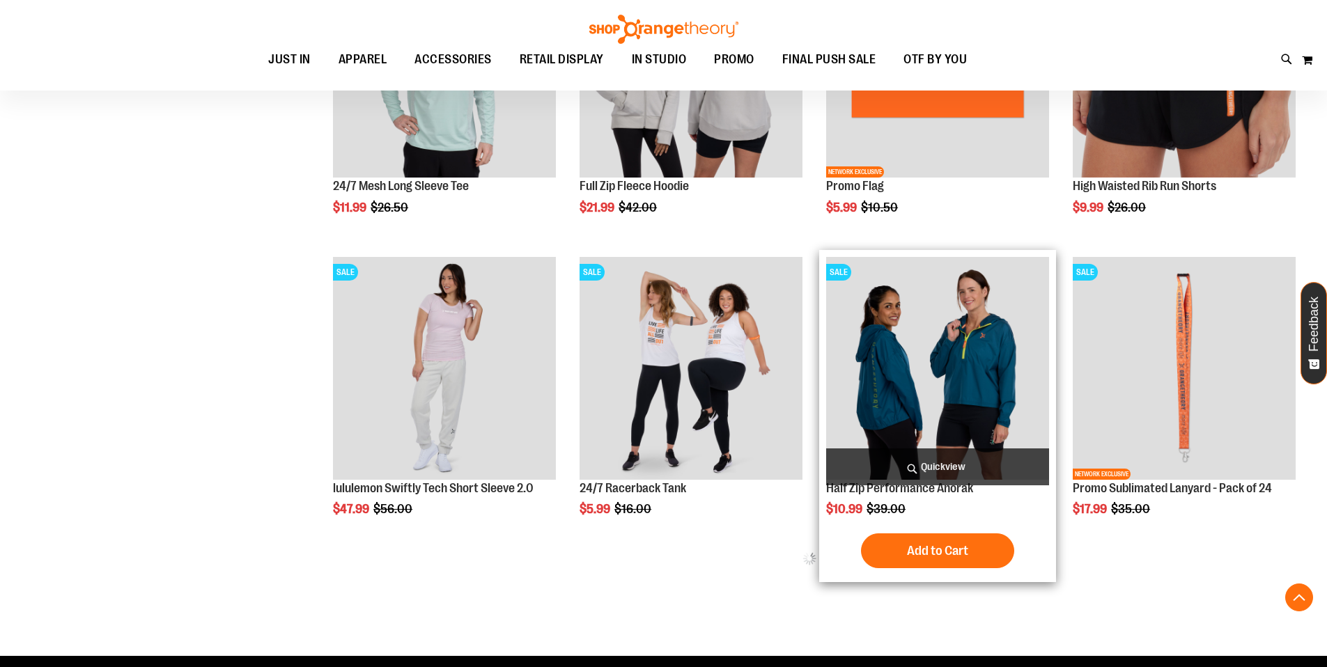
scroll to position [633, 0]
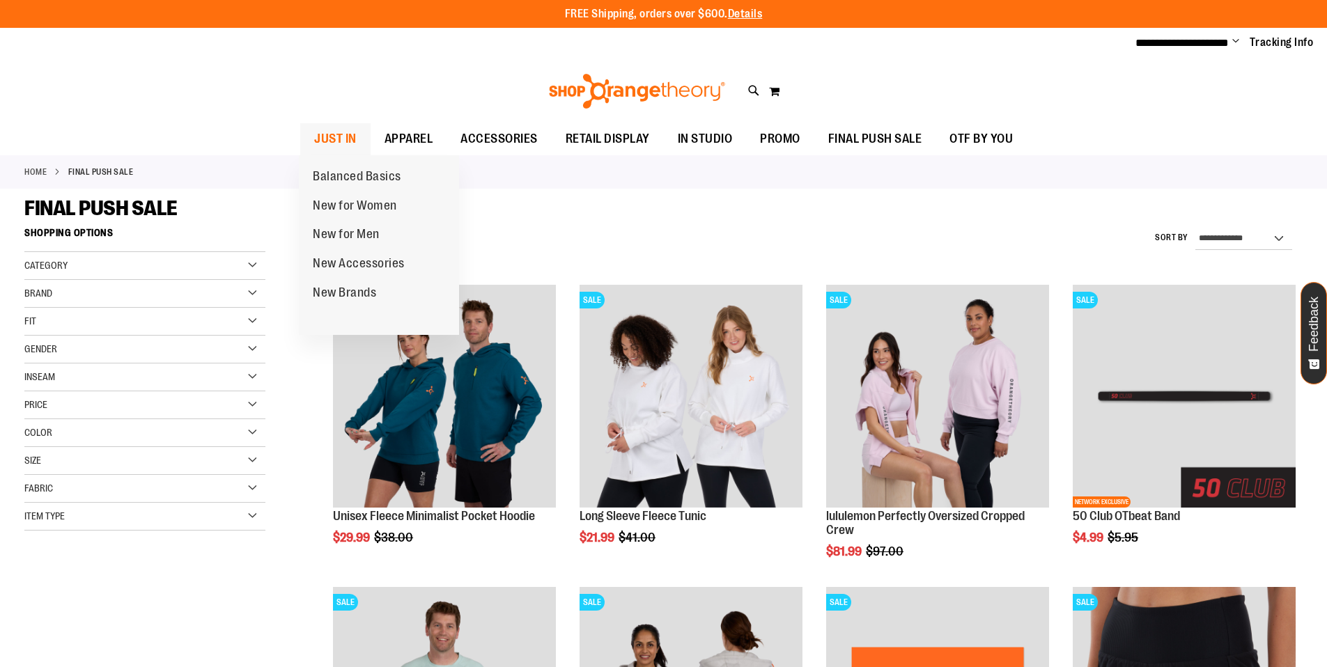
type input "**********"
click at [327, 141] on span "JUST IN" at bounding box center [335, 138] width 42 height 31
